Goal: Information Seeking & Learning: Learn about a topic

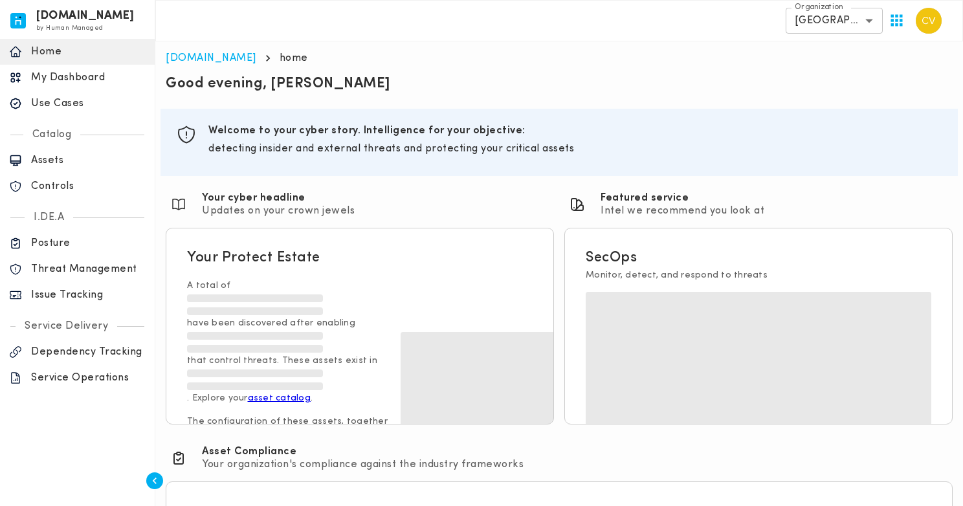
click at [74, 100] on p "Use Cases" at bounding box center [88, 103] width 115 height 13
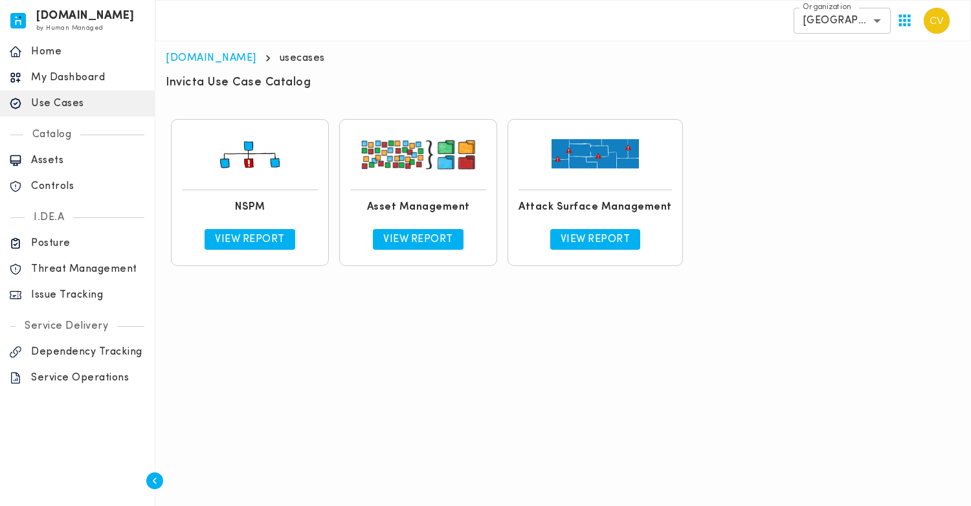
click at [250, 239] on p "View Report" at bounding box center [250, 239] width 70 height 13
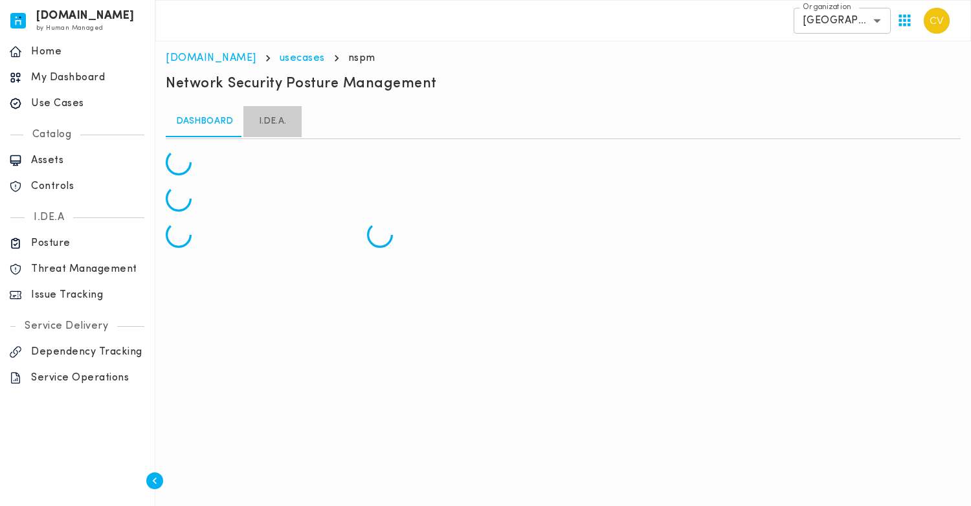
click at [276, 125] on link "I.DE.A." at bounding box center [272, 121] width 58 height 31
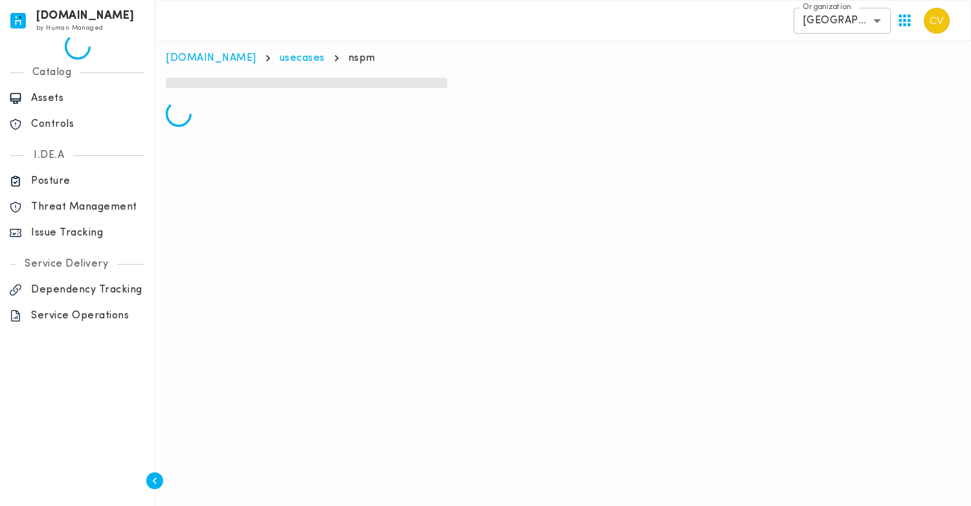
click at [843, 22] on body "[DOMAIN_NAME] by Human Managed {"resourceSet":[{"resourceId":"invicta-io/web/na…" at bounding box center [485, 68] width 971 height 137
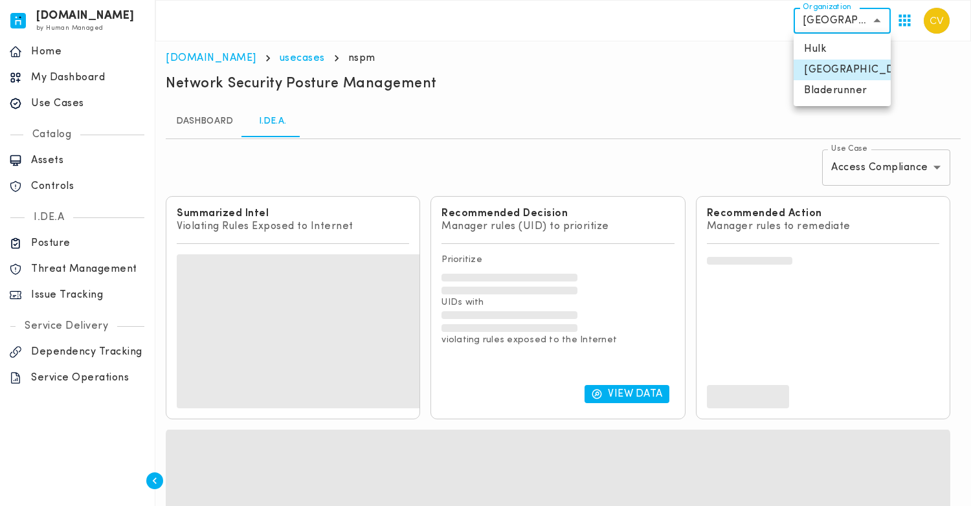
click at [571, 107] on div at bounding box center [485, 253] width 971 height 506
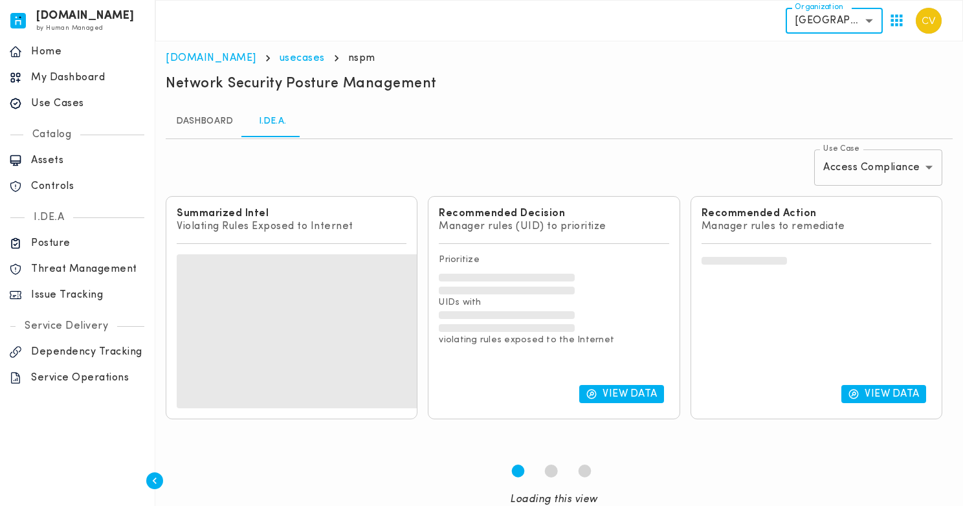
click at [833, 17] on body "invicta.io by Human Managed {"resourceSet":[{"resourceId":"invicta-io/web/nav-s…" at bounding box center [481, 285] width 963 height 570
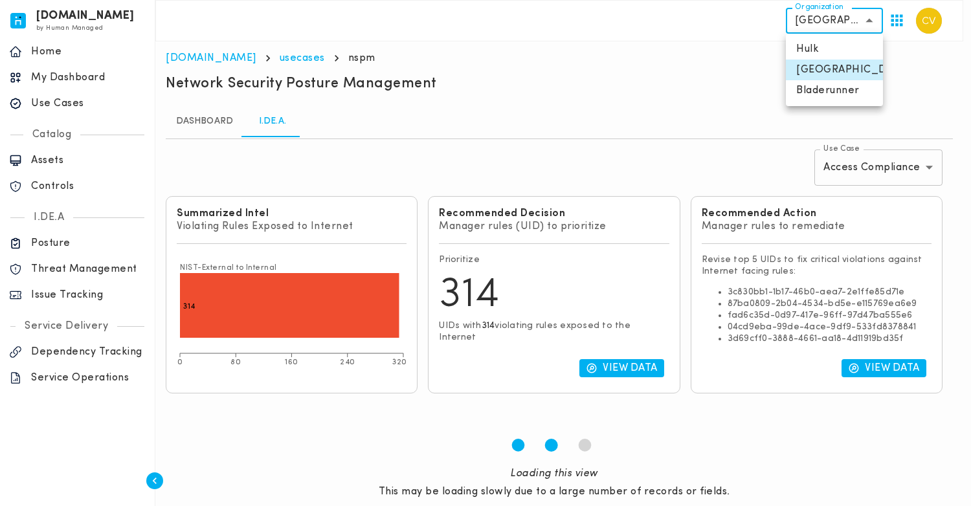
click at [627, 95] on div at bounding box center [485, 253] width 971 height 506
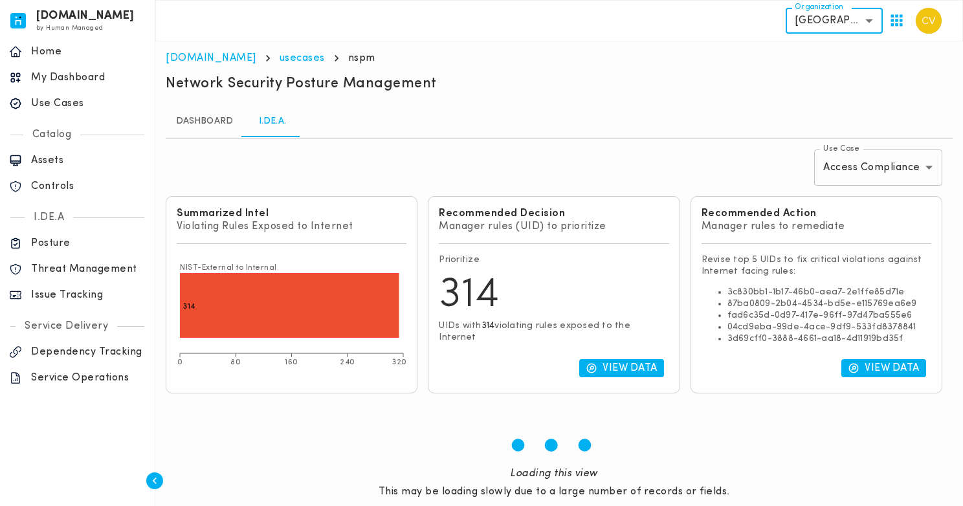
scroll to position [38, 0]
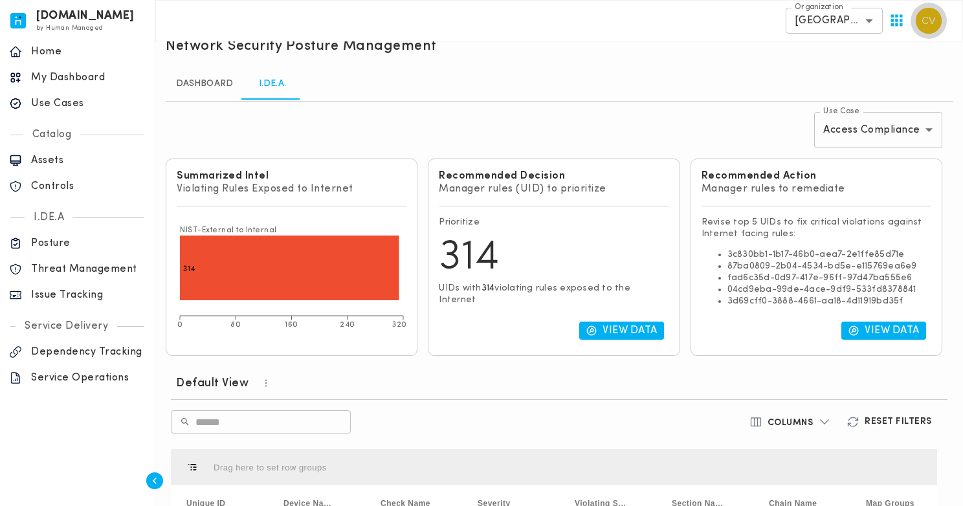
click at [922, 27] on img "button" at bounding box center [929, 21] width 26 height 26
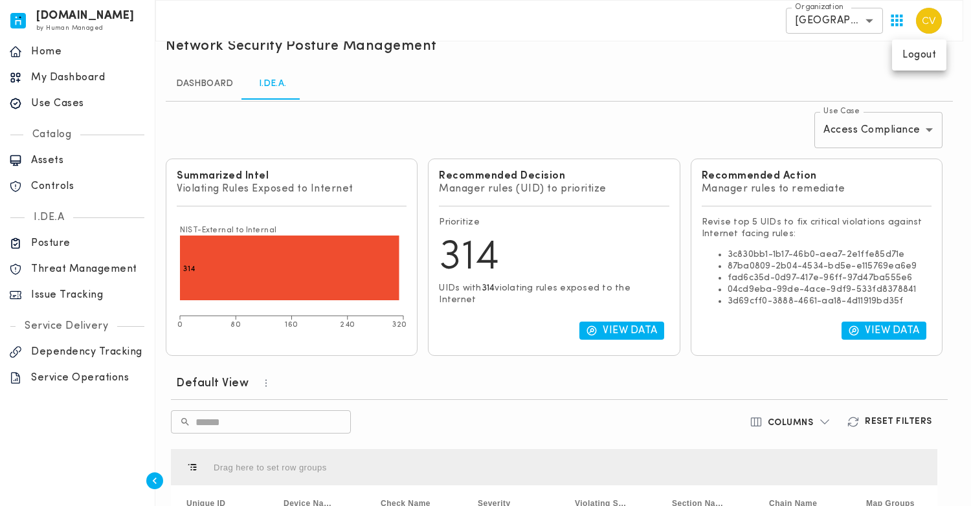
click at [776, 79] on div at bounding box center [485, 253] width 971 height 506
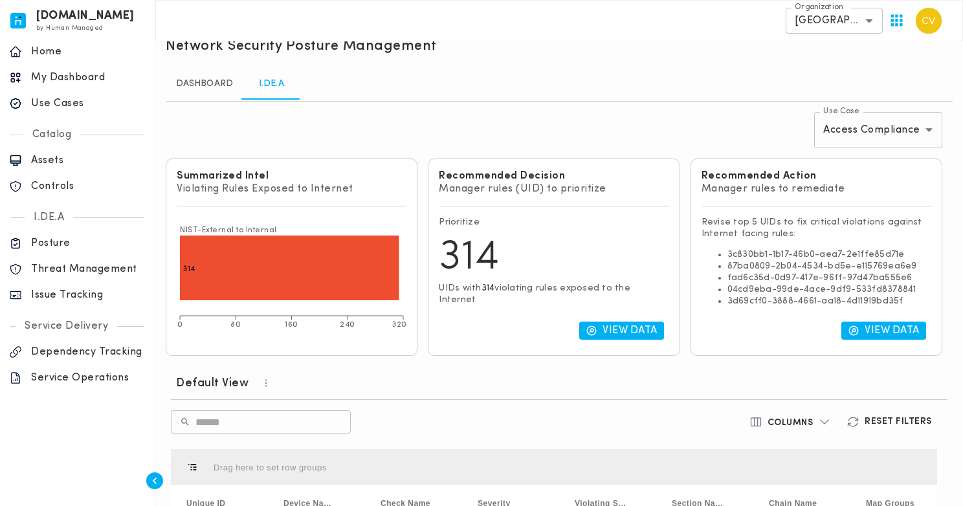
scroll to position [0, 0]
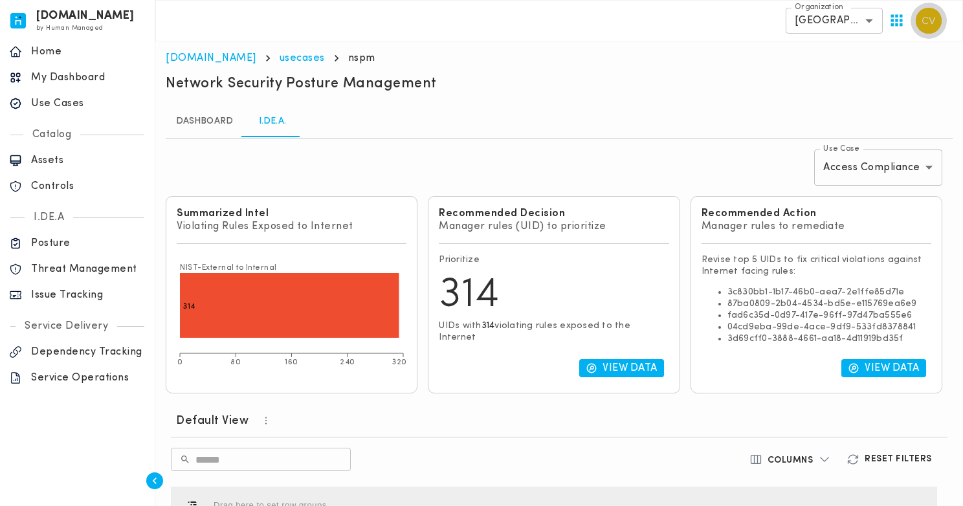
click at [924, 24] on img "button" at bounding box center [929, 21] width 26 height 26
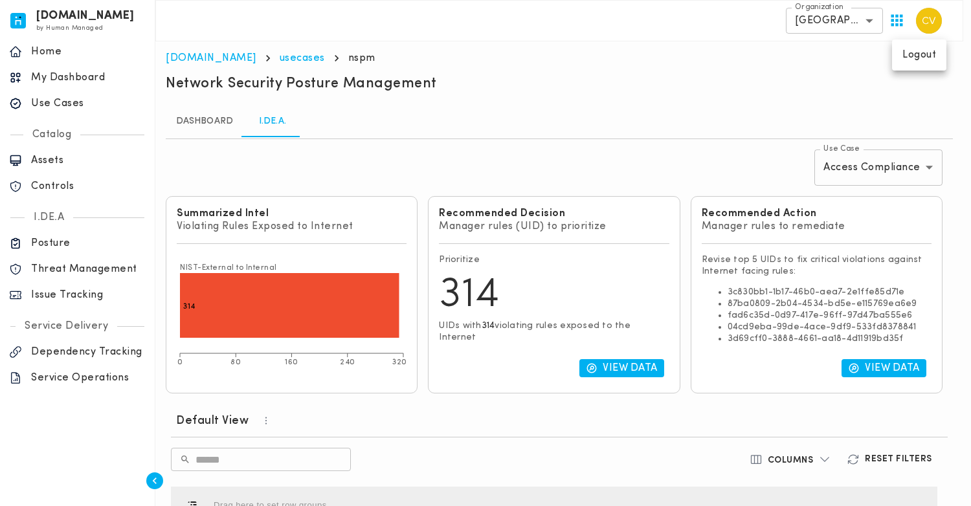
click at [588, 105] on div at bounding box center [485, 253] width 971 height 506
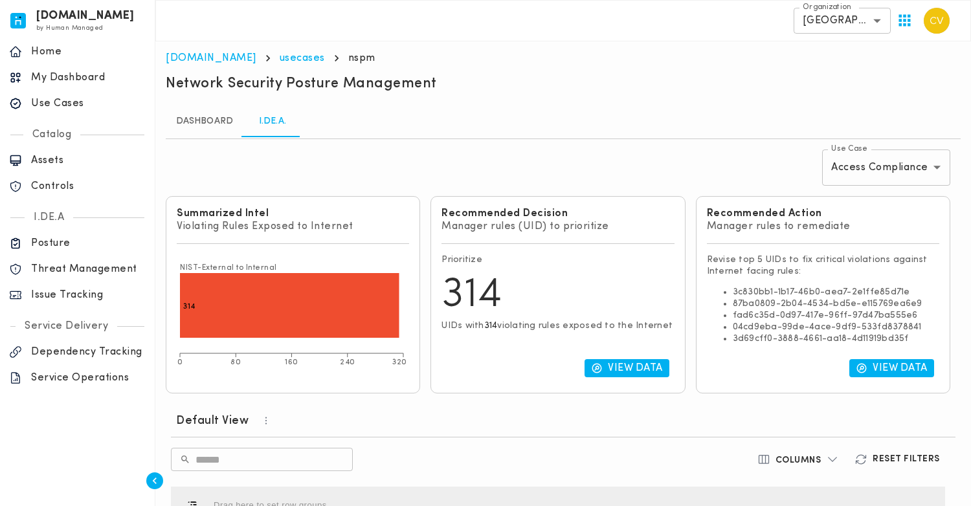
click at [869, 164] on body "invicta.io by Human Managed {"resourceSet":[{"resourceId":"invicta-io/web/nav-s…" at bounding box center [485, 457] width 971 height 915
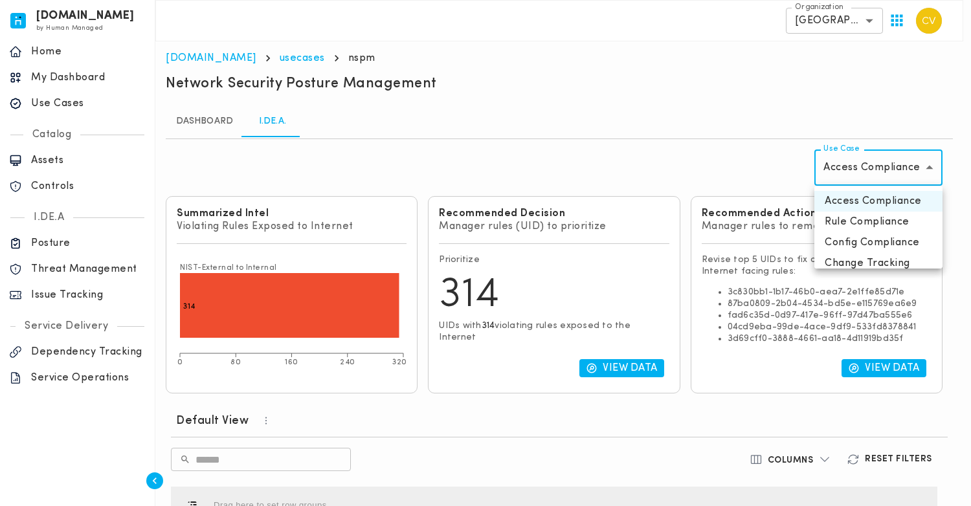
click at [656, 160] on div at bounding box center [485, 253] width 971 height 506
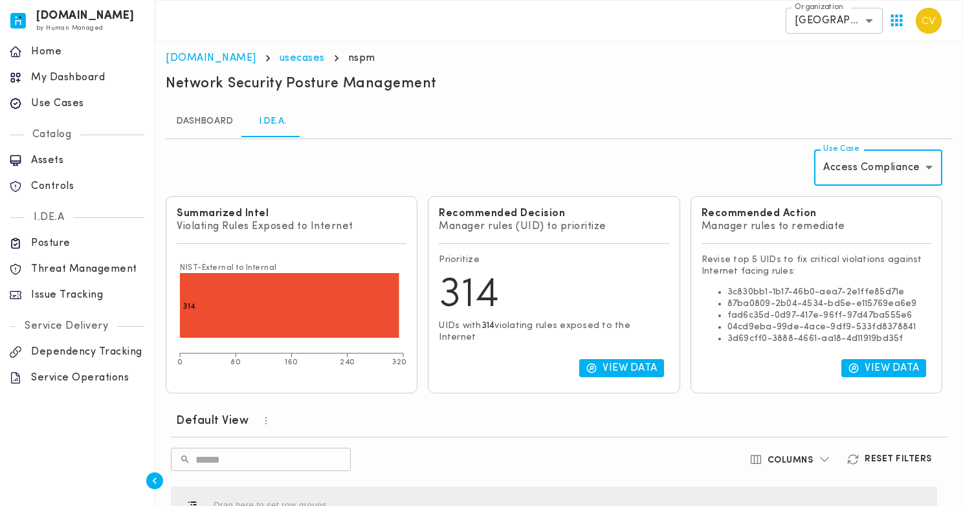
click at [889, 169] on body "invicta.io by Human Managed {"resourceSet":[{"resourceId":"invicta-io/web/nav-s…" at bounding box center [481, 457] width 963 height 915
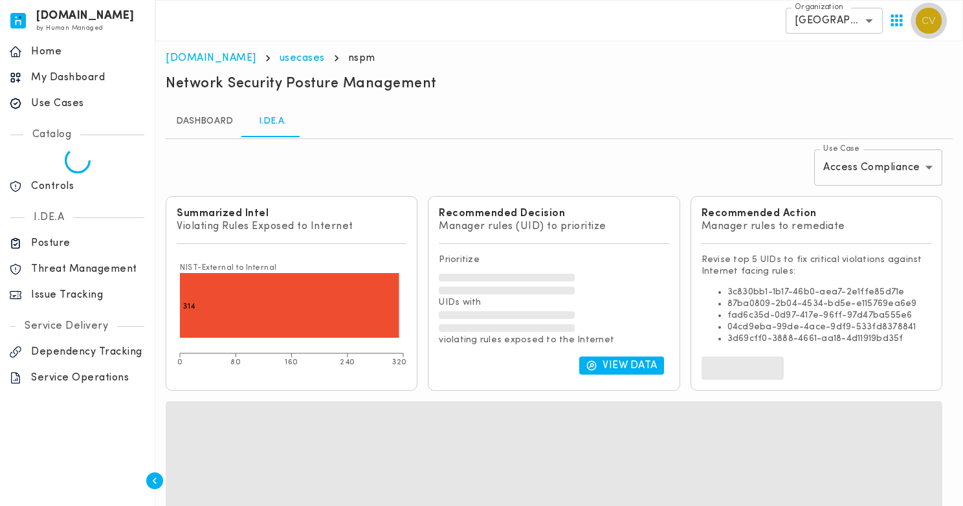
click at [932, 21] on img "button" at bounding box center [929, 21] width 26 height 26
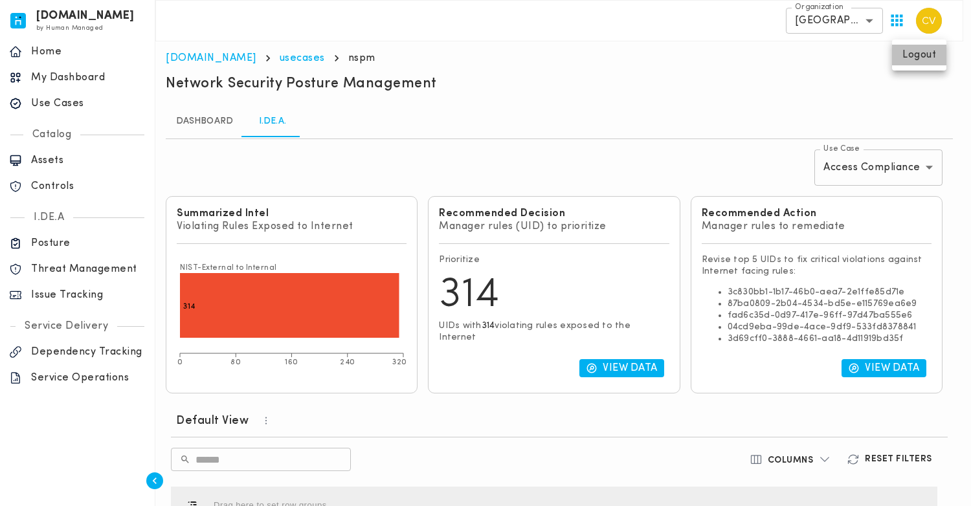
click at [925, 60] on p "Logout" at bounding box center [919, 55] width 34 height 13
